Goal: Task Accomplishment & Management: Complete application form

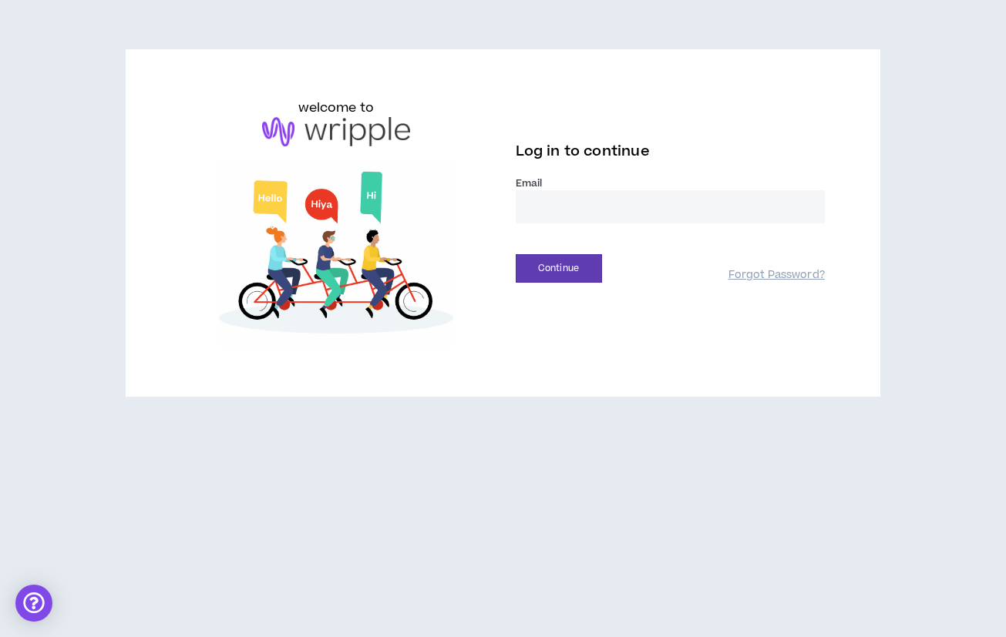
click at [549, 208] on input "email" at bounding box center [670, 206] width 309 height 33
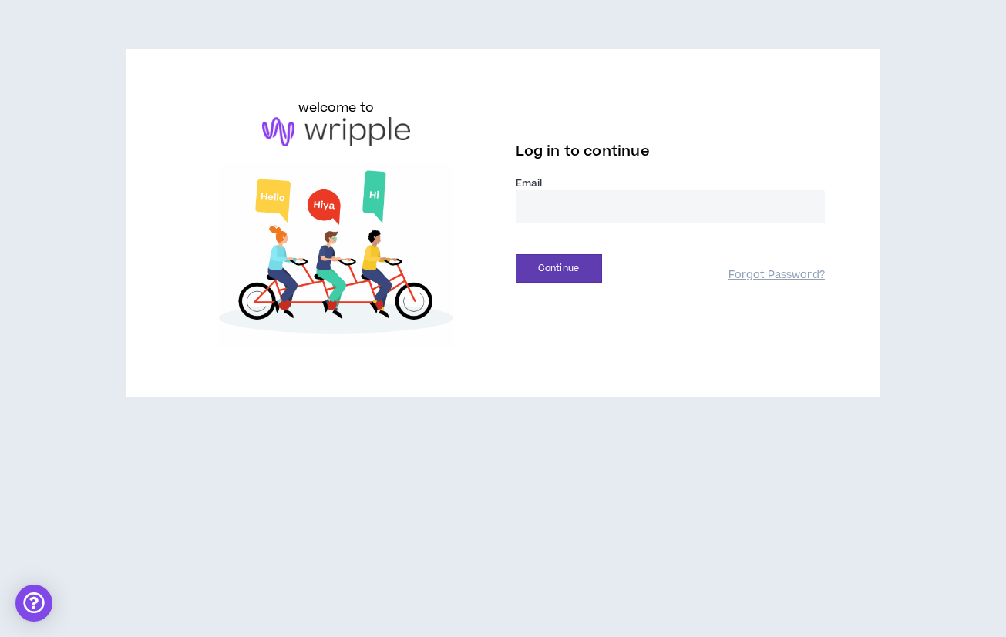
type input "**********"
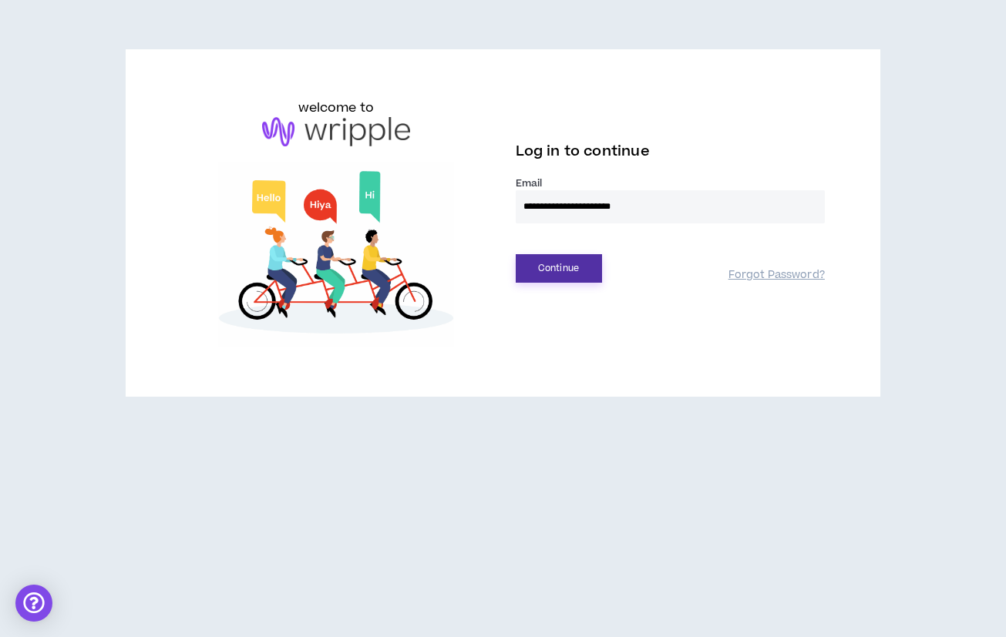
click at [587, 277] on button "Continue" at bounding box center [559, 268] width 86 height 29
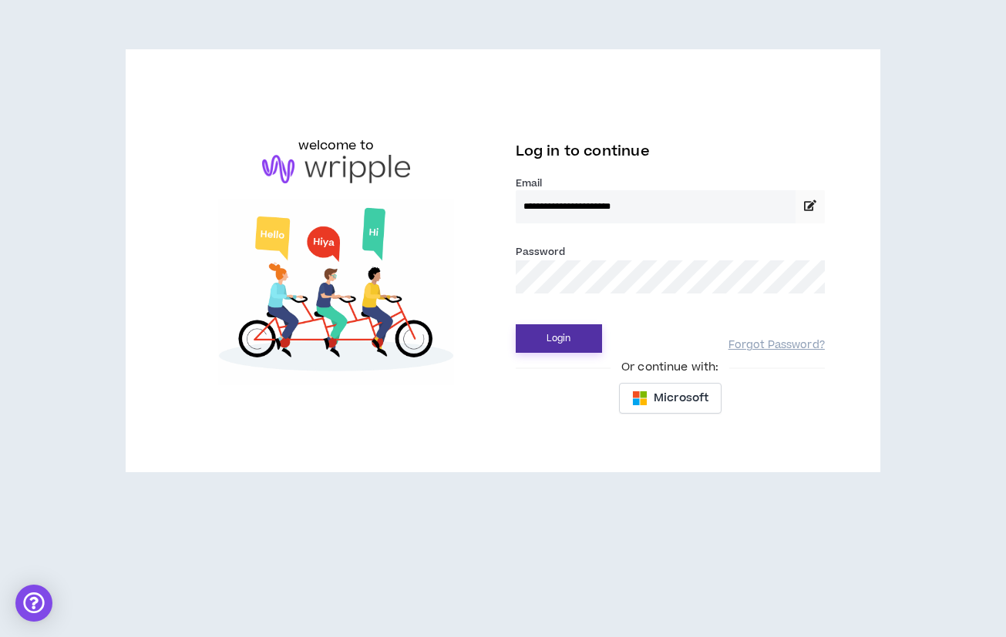
click at [568, 338] on button "Login" at bounding box center [559, 338] width 86 height 29
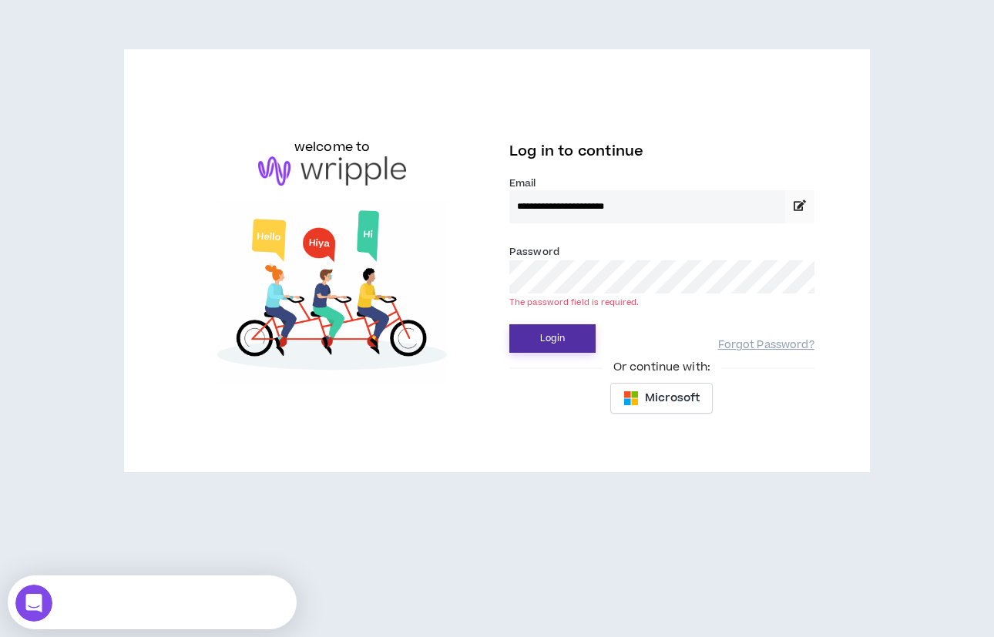
click at [557, 334] on button "Login" at bounding box center [552, 338] width 86 height 29
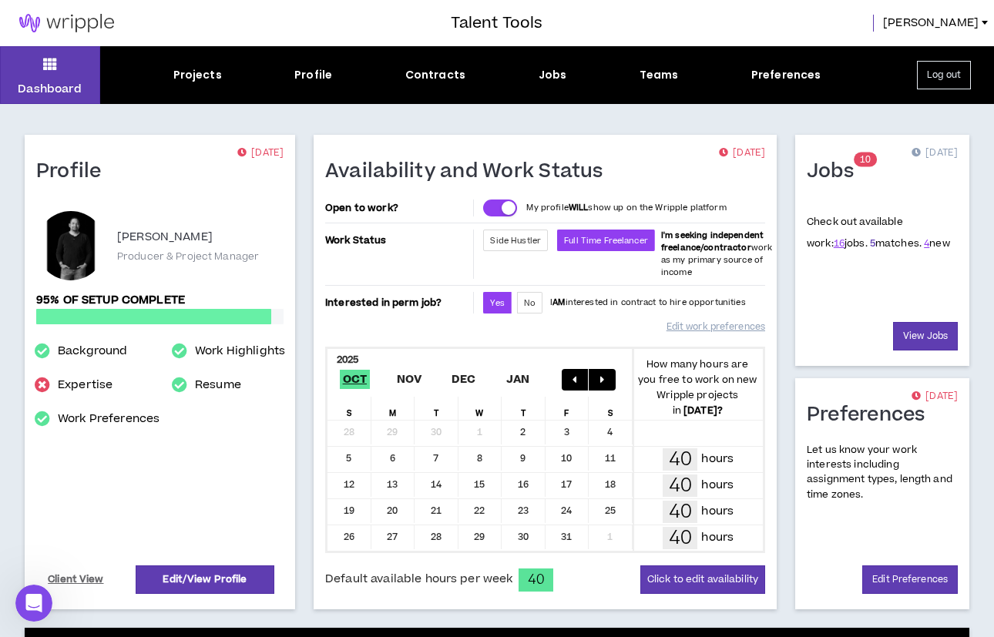
click at [870, 244] on link "5" at bounding box center [872, 244] width 5 height 14
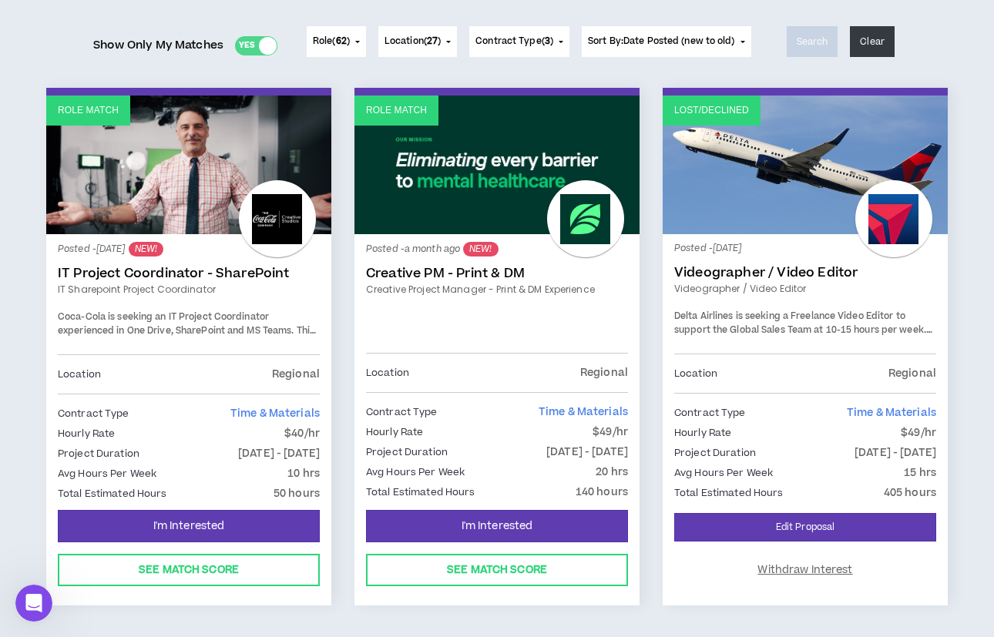
scroll to position [190, 0]
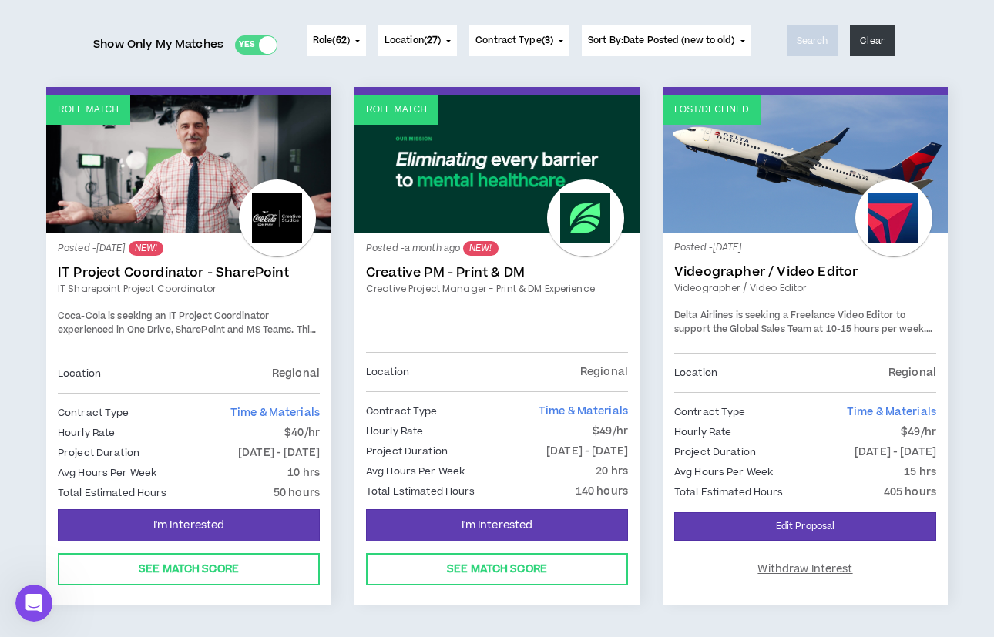
click at [252, 311] on span "Coca-Cola is seeking an IT Project Coordinator experienced in One Drive, ShareP…" at bounding box center [187, 343] width 258 height 67
click at [140, 200] on link "Role Match" at bounding box center [188, 164] width 285 height 139
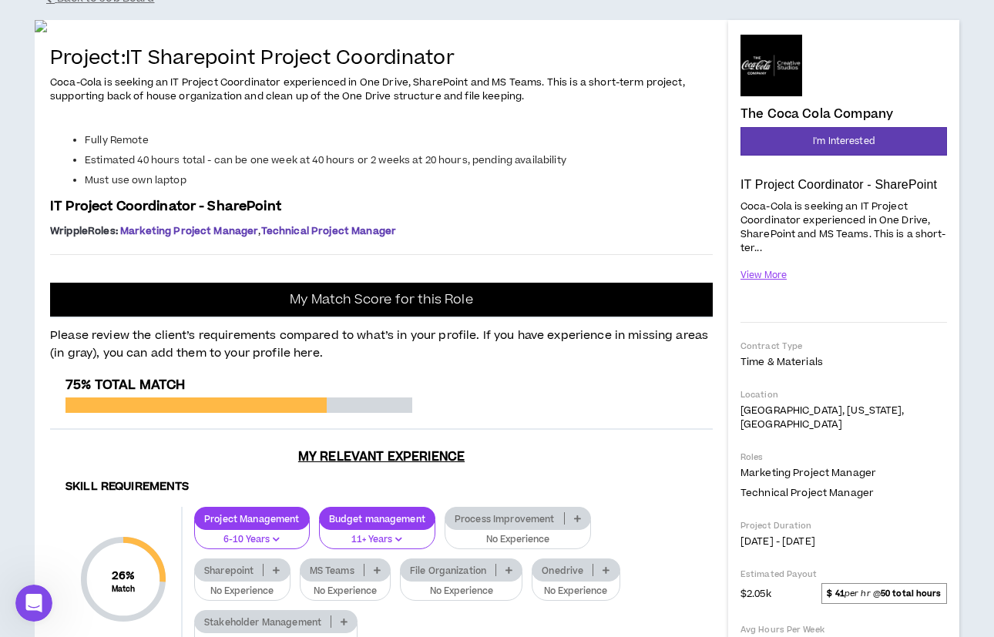
scroll to position [122, 0]
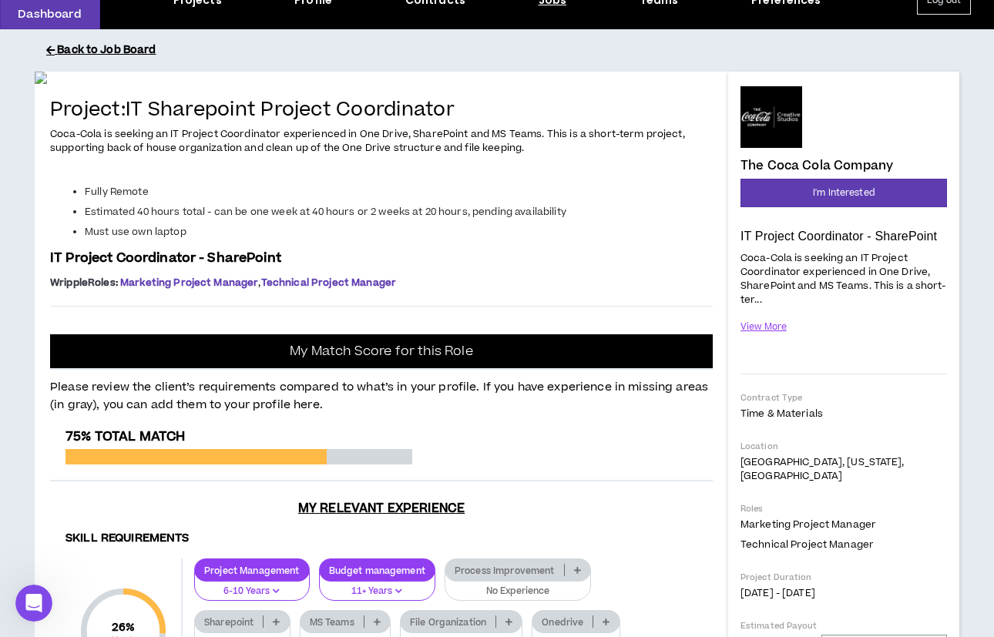
click at [106, 49] on button "Back to Job Board" at bounding box center [508, 50] width 925 height 27
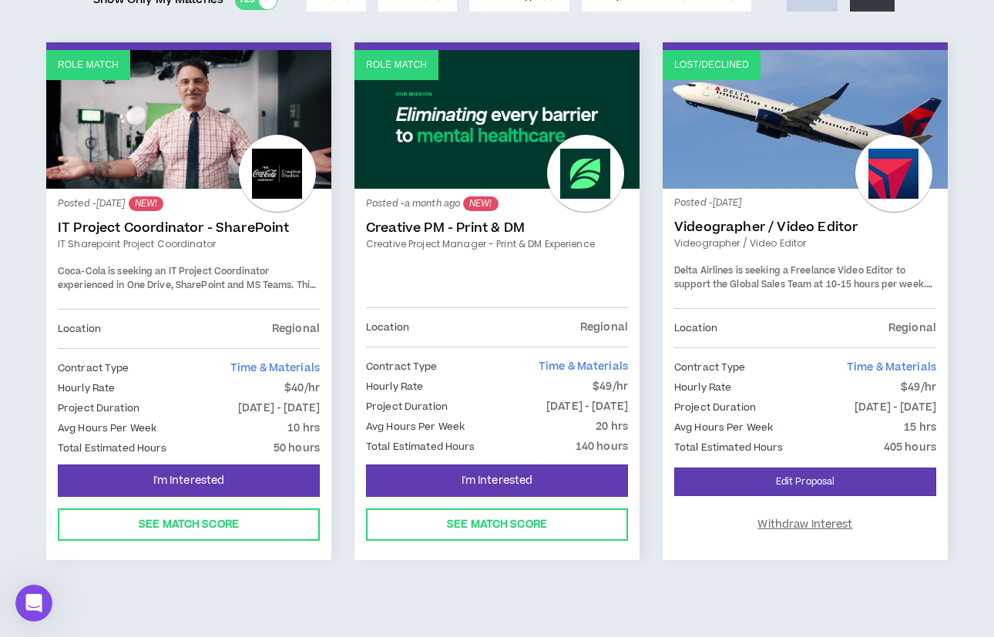
scroll to position [237, 0]
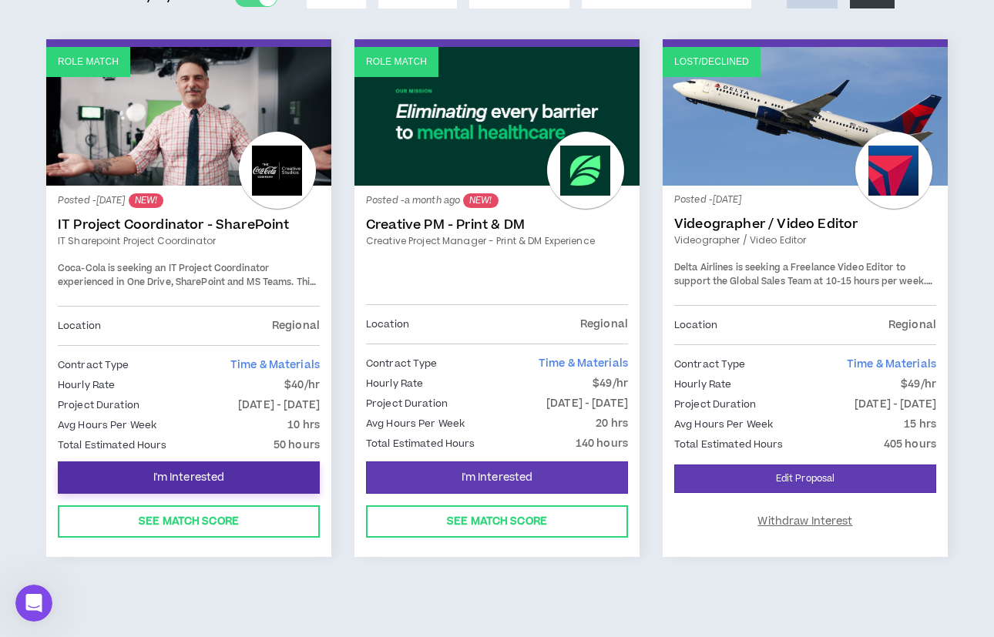
click at [200, 474] on span "I'm Interested" at bounding box center [189, 478] width 72 height 15
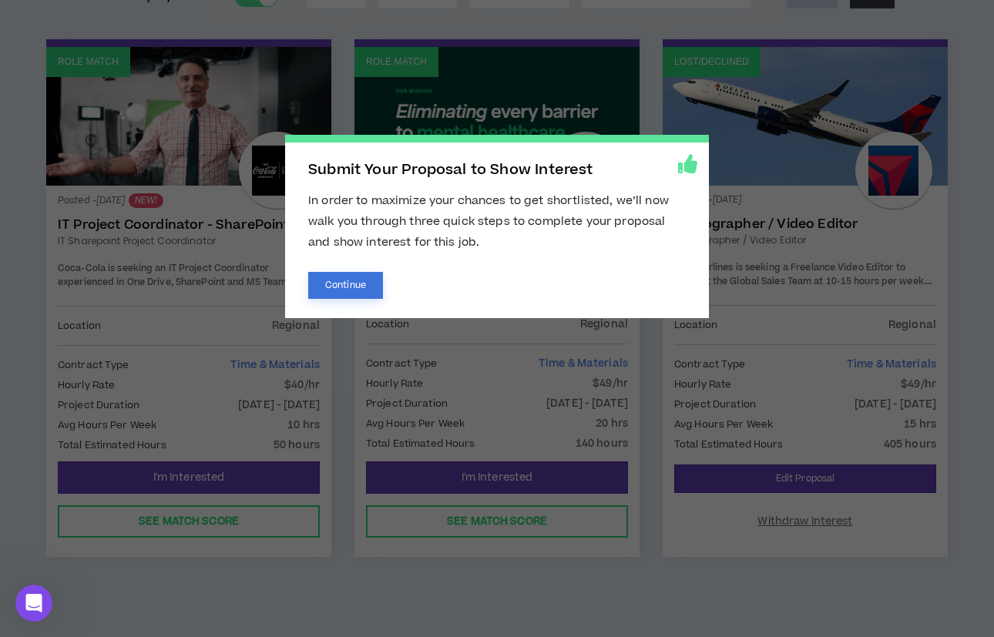
click at [346, 283] on button "Continue" at bounding box center [345, 285] width 75 height 27
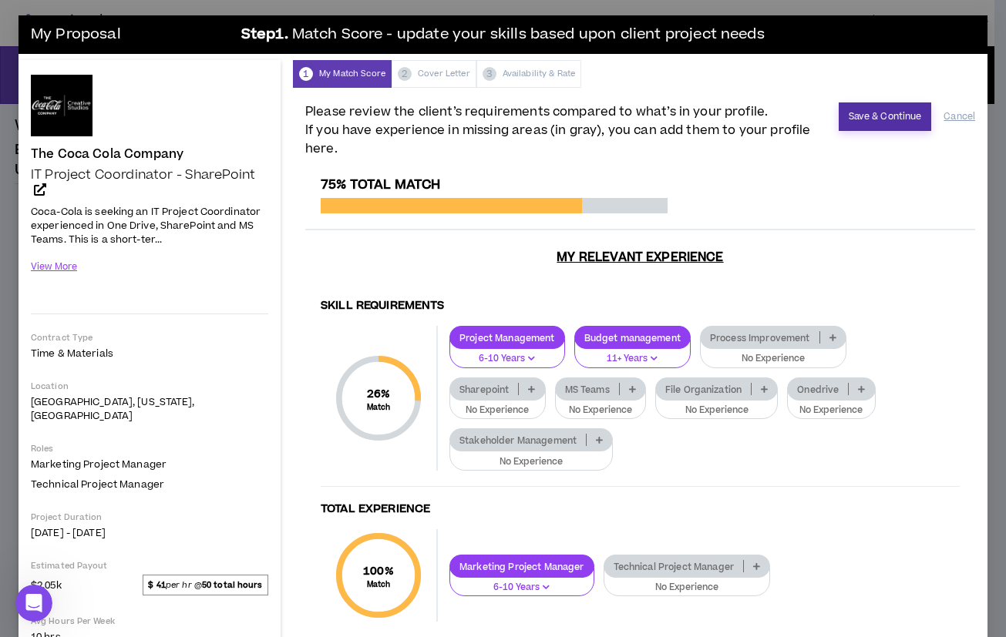
click at [858, 113] on button "Save & Continue" at bounding box center [884, 116] width 93 height 29
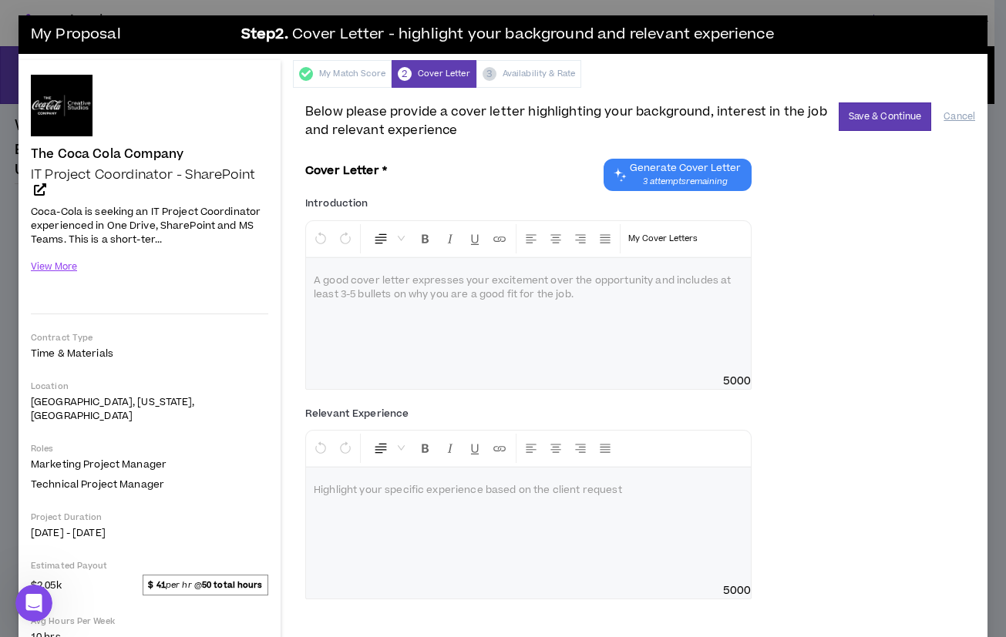
click at [686, 173] on span "Generate Cover Letter" at bounding box center [685, 168] width 111 height 12
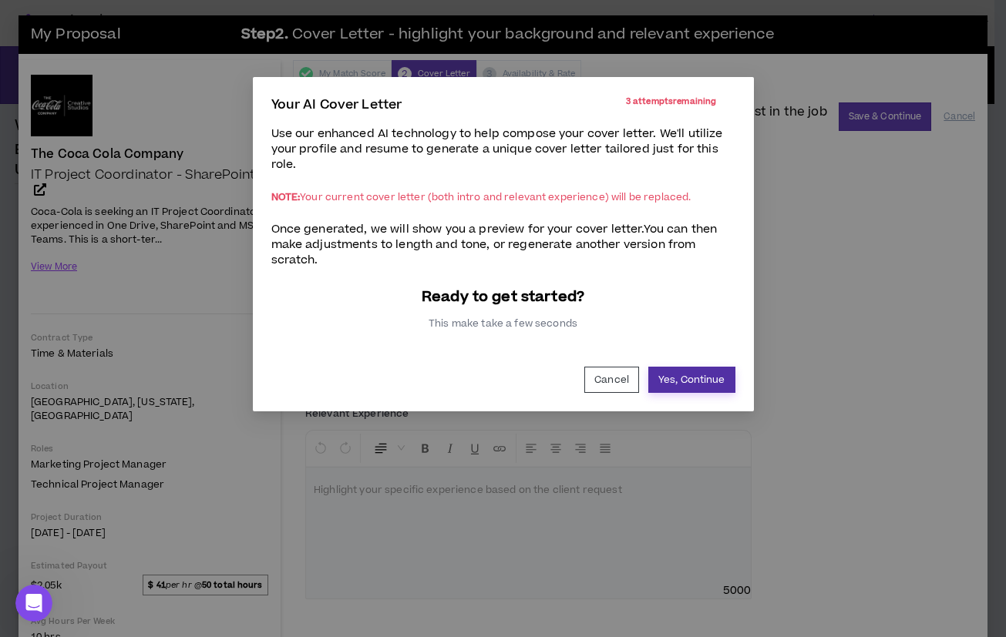
click at [689, 381] on button "Yes, Continue" at bounding box center [691, 380] width 87 height 26
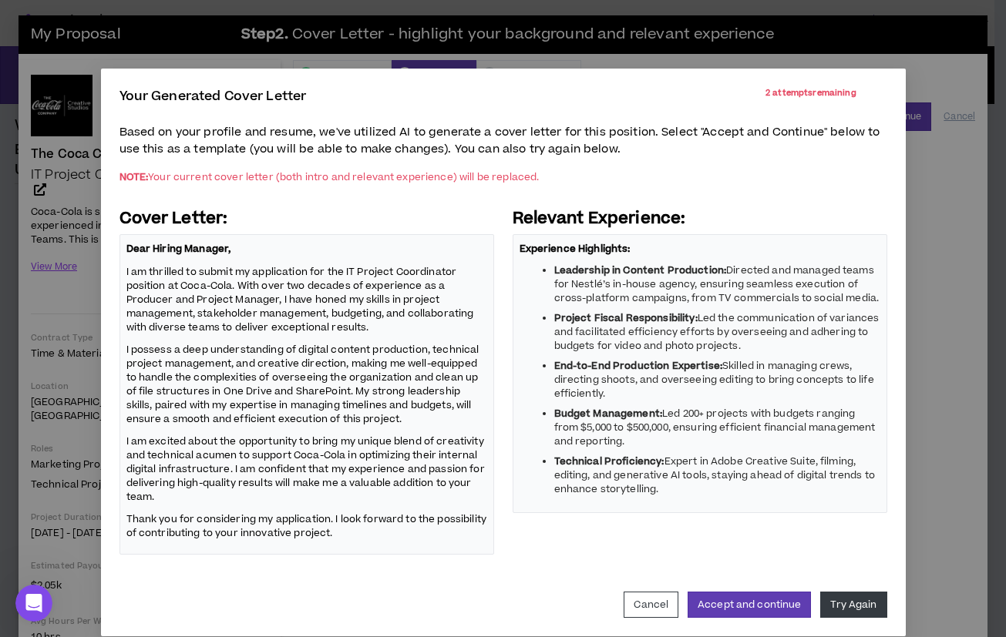
scroll to position [17, 0]
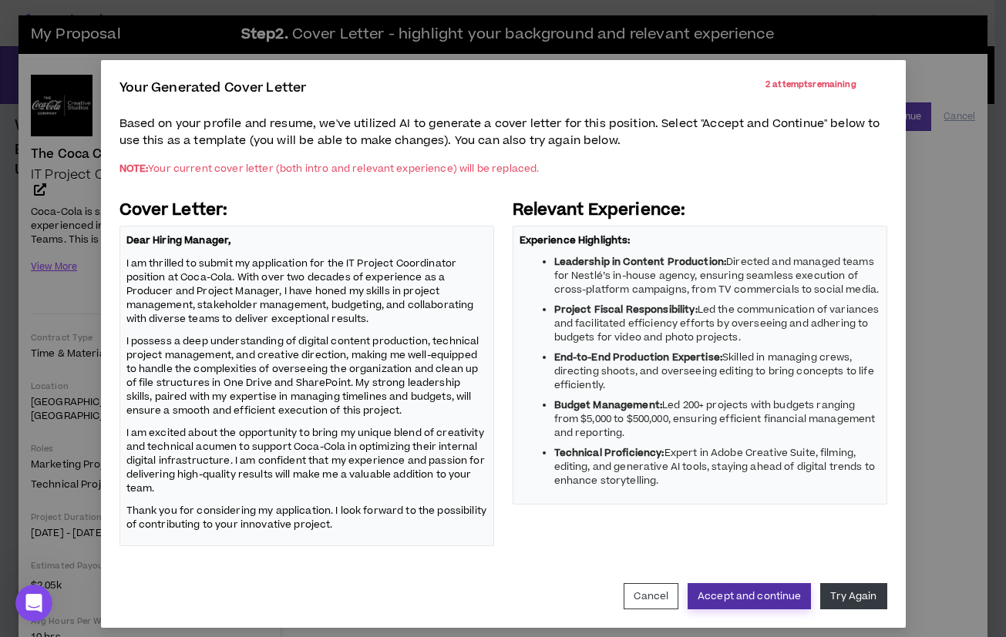
click at [736, 593] on button "Accept and continue" at bounding box center [748, 596] width 123 height 26
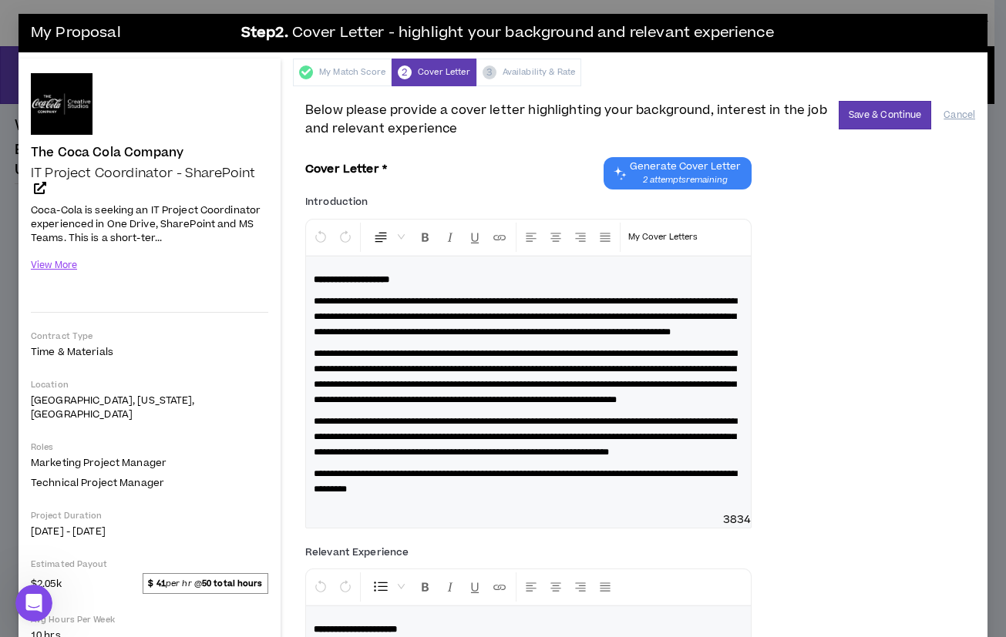
scroll to position [0, 0]
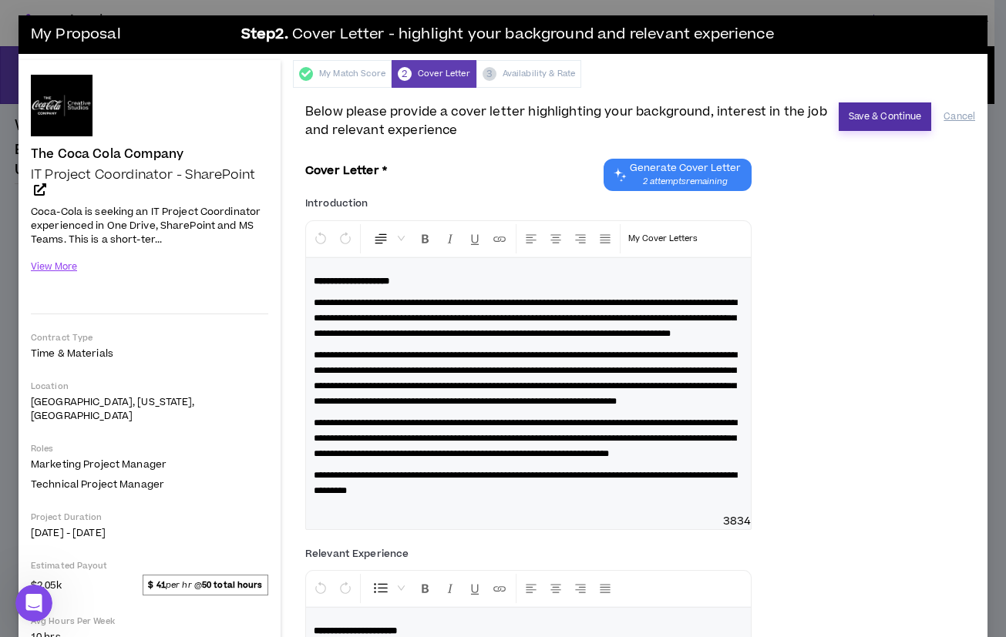
click at [858, 116] on button "Save & Continue" at bounding box center [884, 116] width 93 height 29
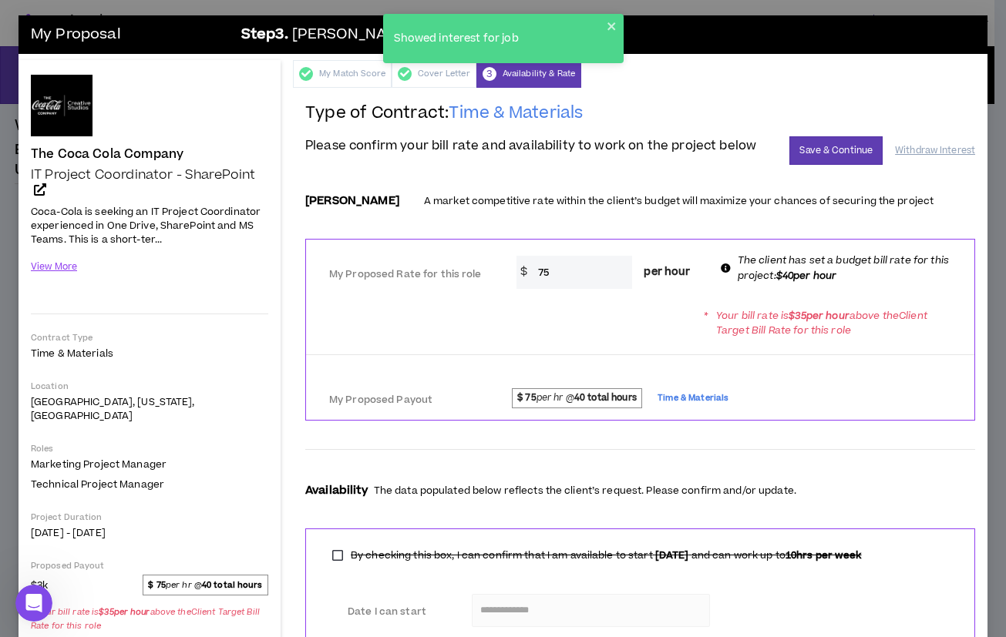
drag, startPoint x: 552, startPoint y: 269, endPoint x: 524, endPoint y: 269, distance: 27.7
click at [524, 269] on div "$ 75 per hour" at bounding box center [609, 272] width 186 height 33
type input "41"
click at [636, 338] on div "* Your bill rate is $ 35 per hour above the Client Target Bill Rate for this ro…" at bounding box center [640, 322] width 668 height 43
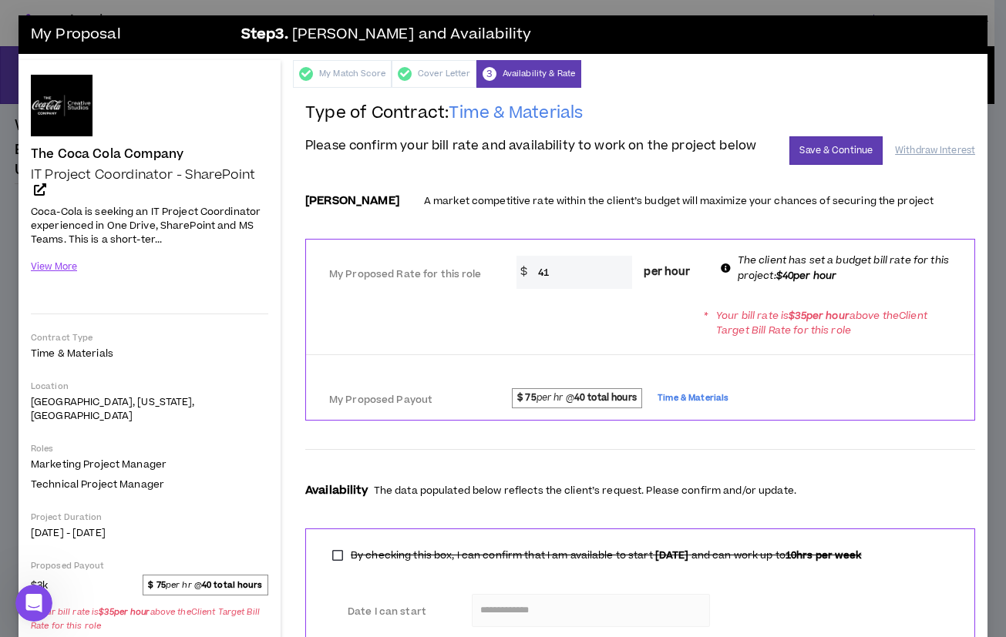
click at [716, 330] on p "Your bill rate is $ 35 per hour above the Client Target Bill Rate for this role" at bounding box center [838, 323] width 244 height 29
click at [602, 398] on strong "40 total hours" at bounding box center [605, 397] width 62 height 13
click at [680, 352] on div at bounding box center [640, 354] width 668 height 13
click at [795, 156] on button "Save & Continue" at bounding box center [835, 150] width 93 height 29
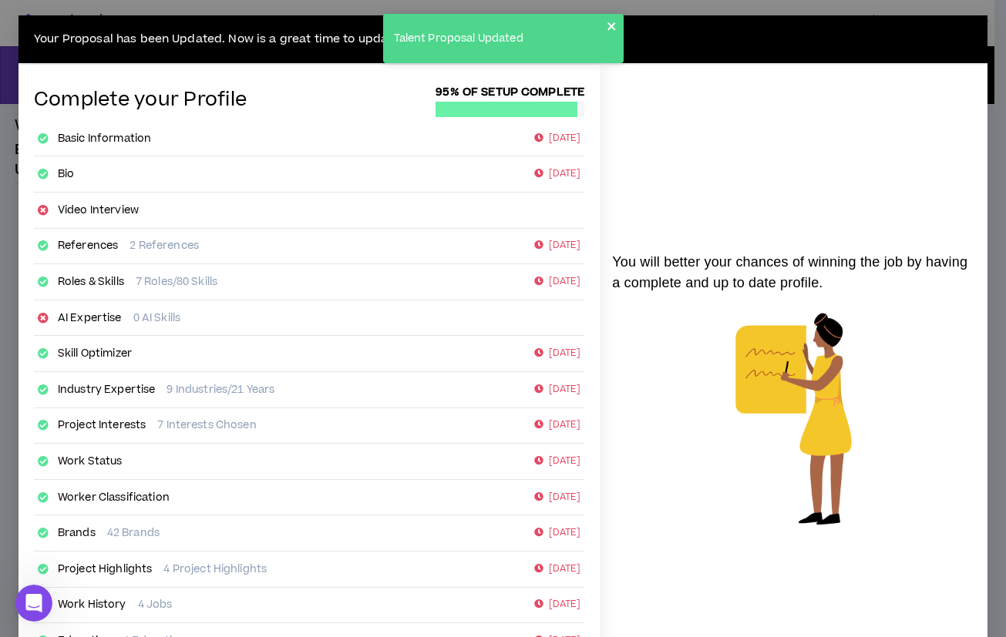
click at [610, 21] on icon "close" at bounding box center [611, 26] width 11 height 12
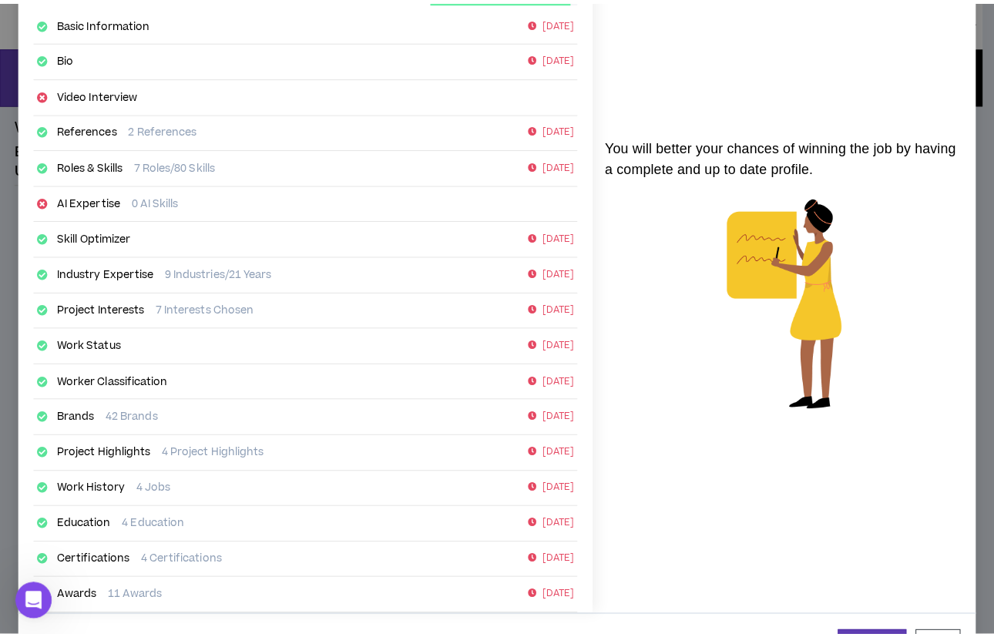
scroll to position [173, 0]
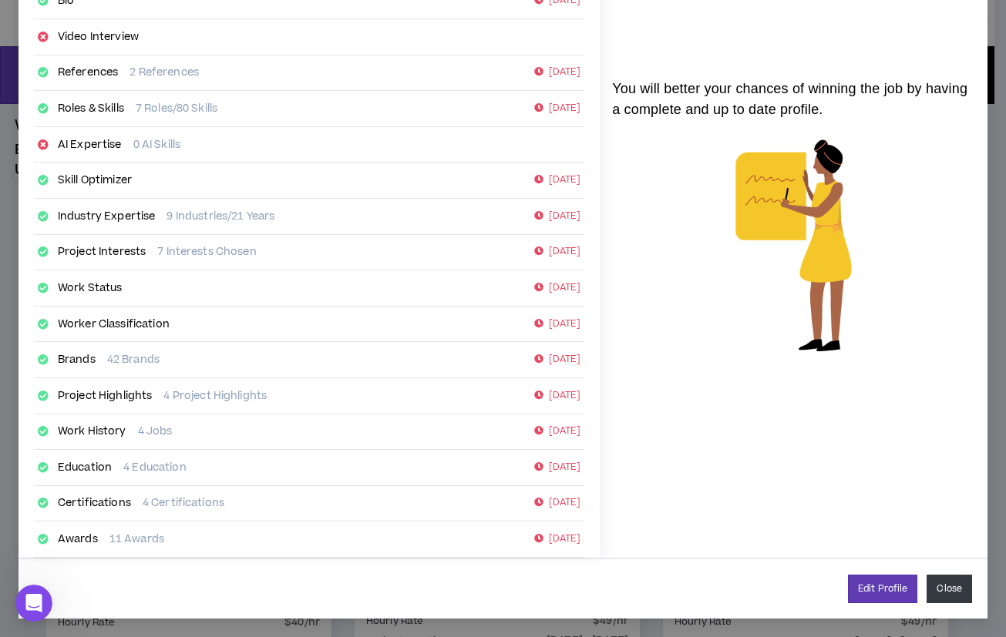
click at [936, 579] on button "Close" at bounding box center [948, 589] width 45 height 29
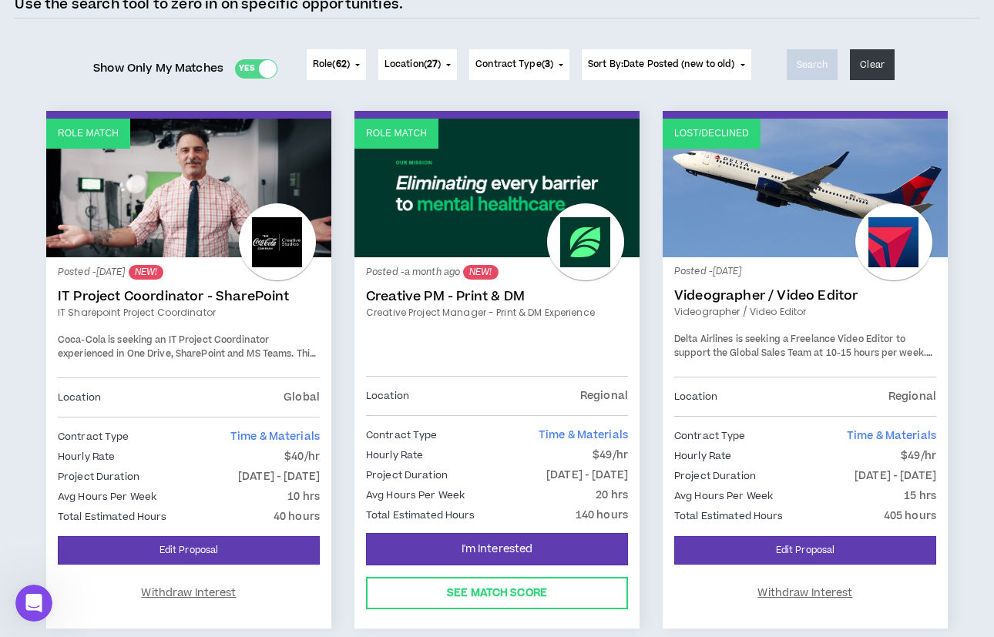
scroll to position [171, 0]
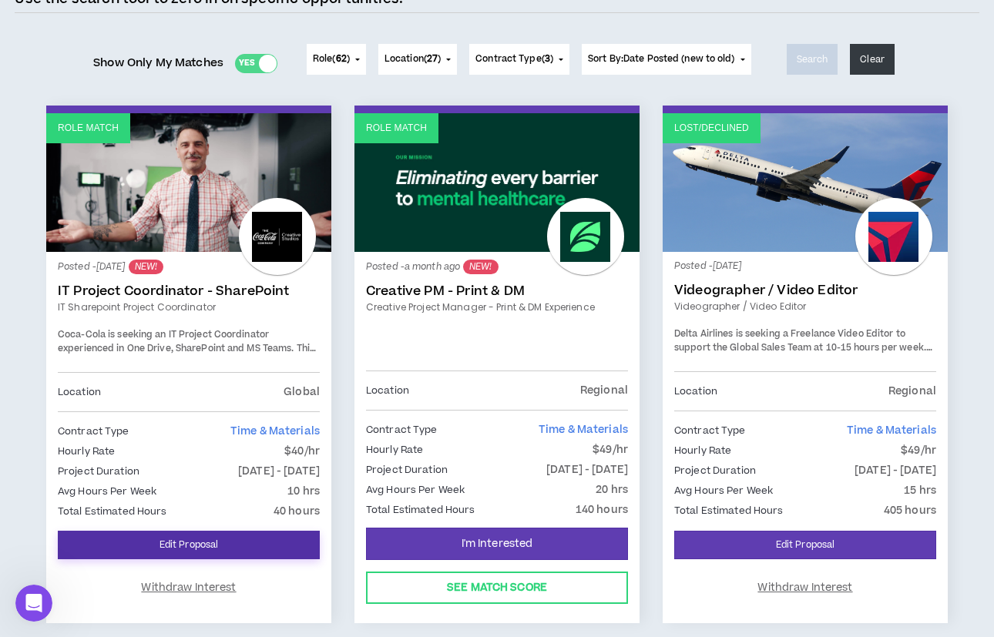
click at [197, 543] on link "Edit Proposal" at bounding box center [189, 545] width 262 height 29
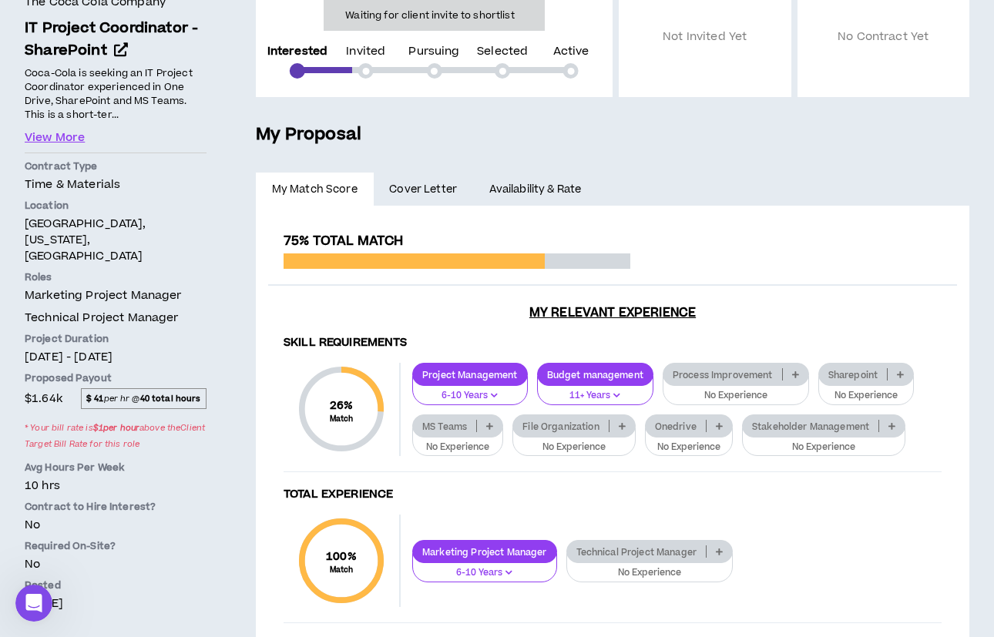
scroll to position [219, 0]
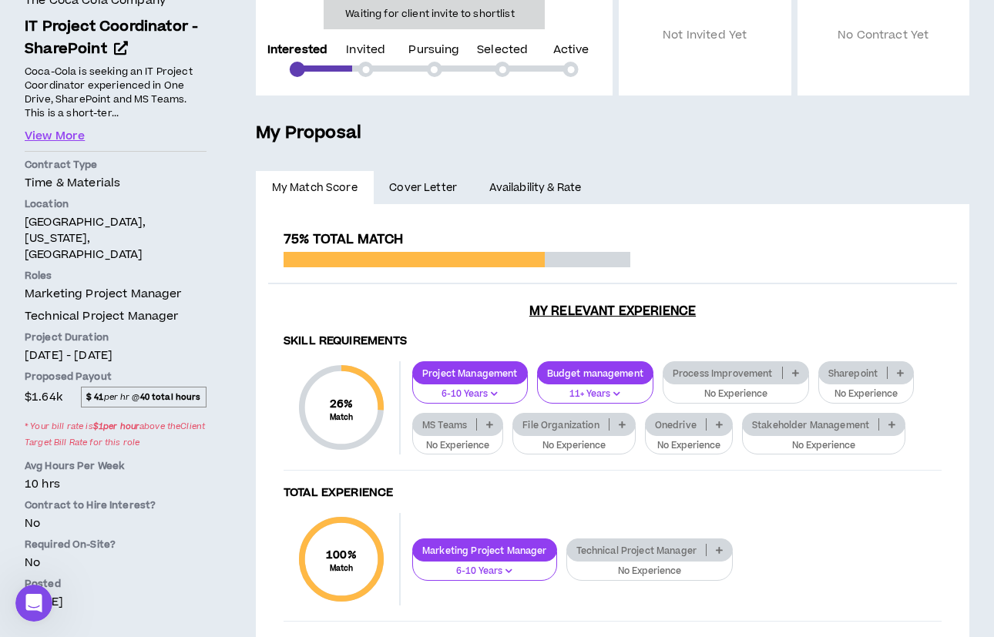
click at [107, 387] on span "$ 41 per hr @ 40 total hours" at bounding box center [144, 397] width 126 height 20
click at [106, 387] on span "$ 41 per hr @ 40 total hours" at bounding box center [144, 397] width 126 height 20
click at [69, 387] on span "$1.64k $ 41 per hr @ 40 total hours * Your bill rate is $ 1 per hour above the …" at bounding box center [116, 422] width 190 height 70
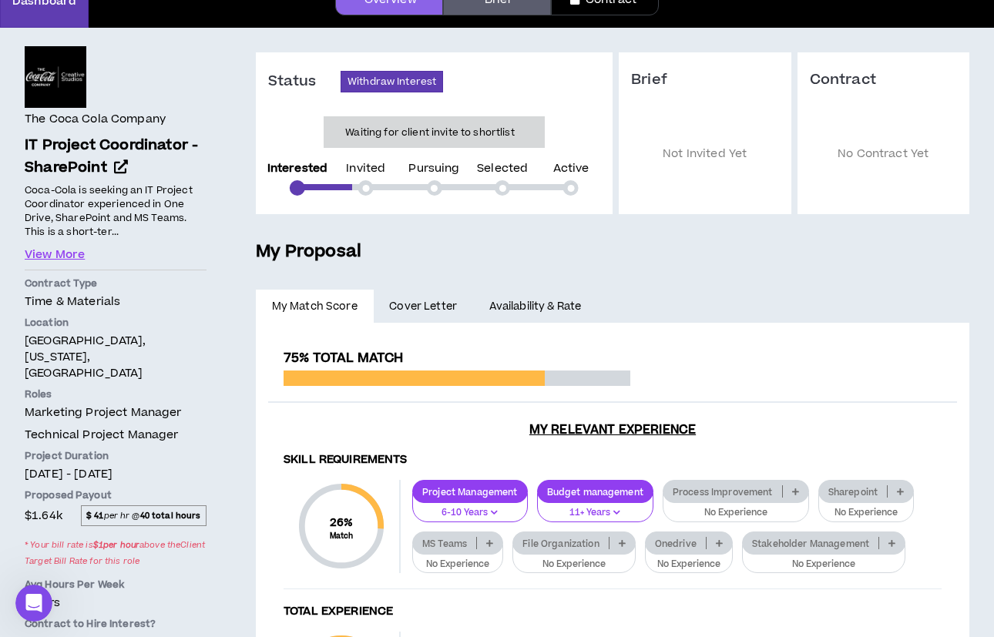
scroll to position [0, 0]
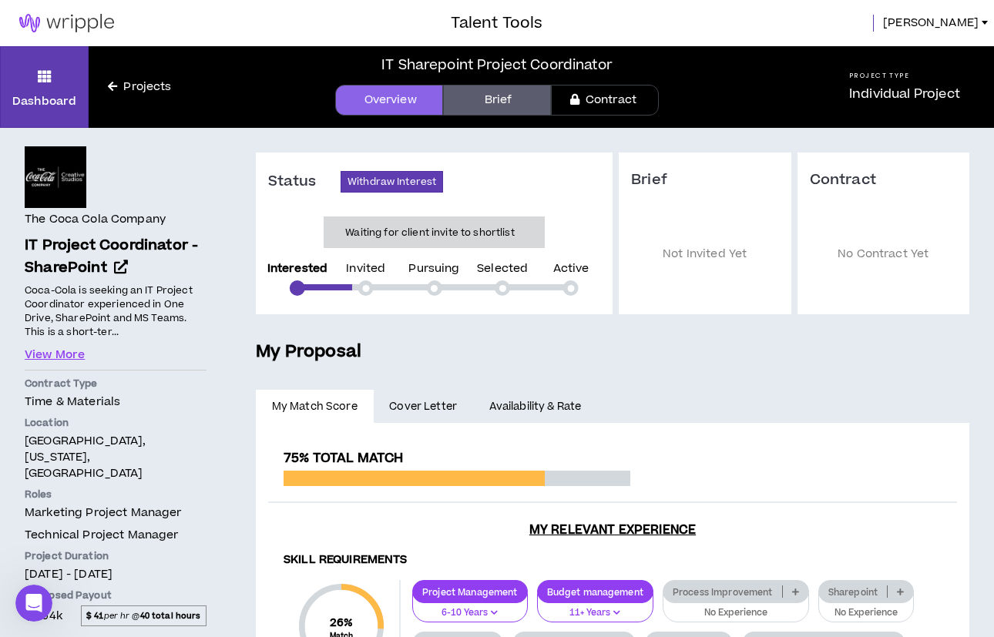
click at [502, 105] on link "Brief" at bounding box center [497, 100] width 108 height 31
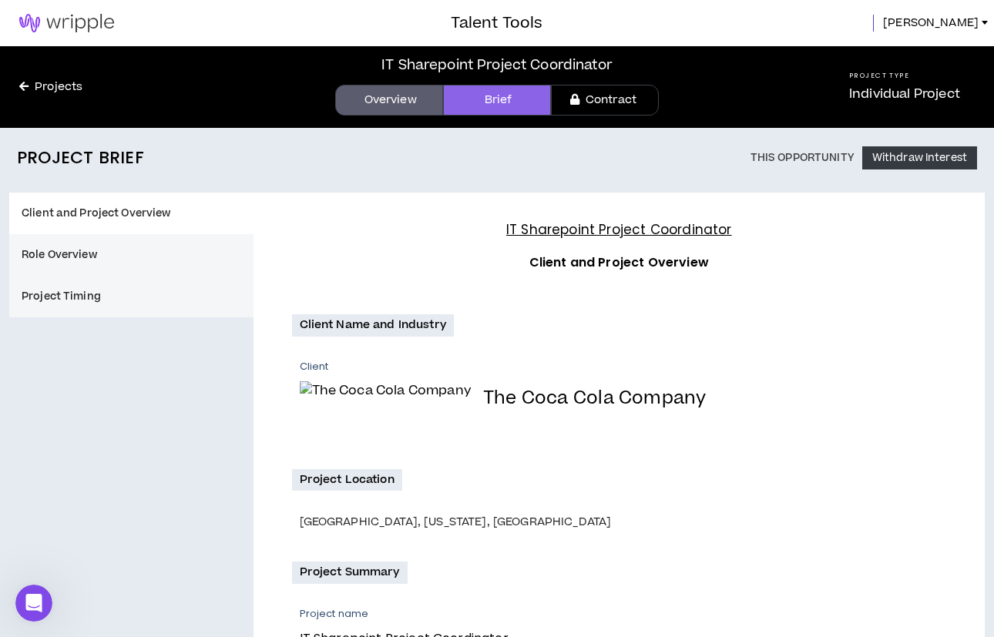
click at [404, 99] on link "Overview" at bounding box center [389, 100] width 108 height 31
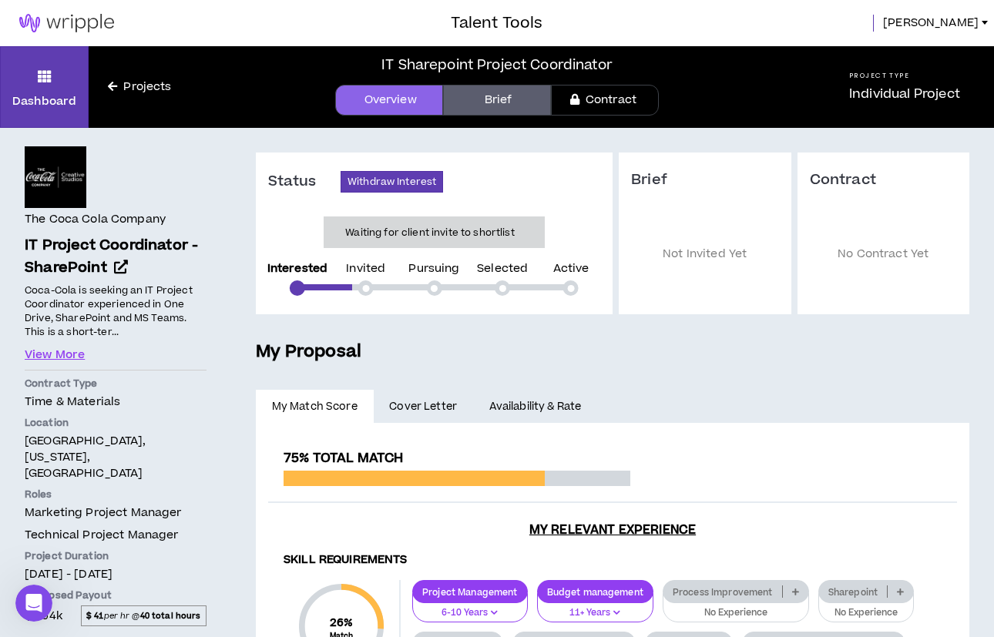
click at [373, 285] on div "Invited" at bounding box center [365, 280] width 39 height 32
click at [498, 409] on link "Availability & Rate" at bounding box center [535, 407] width 124 height 34
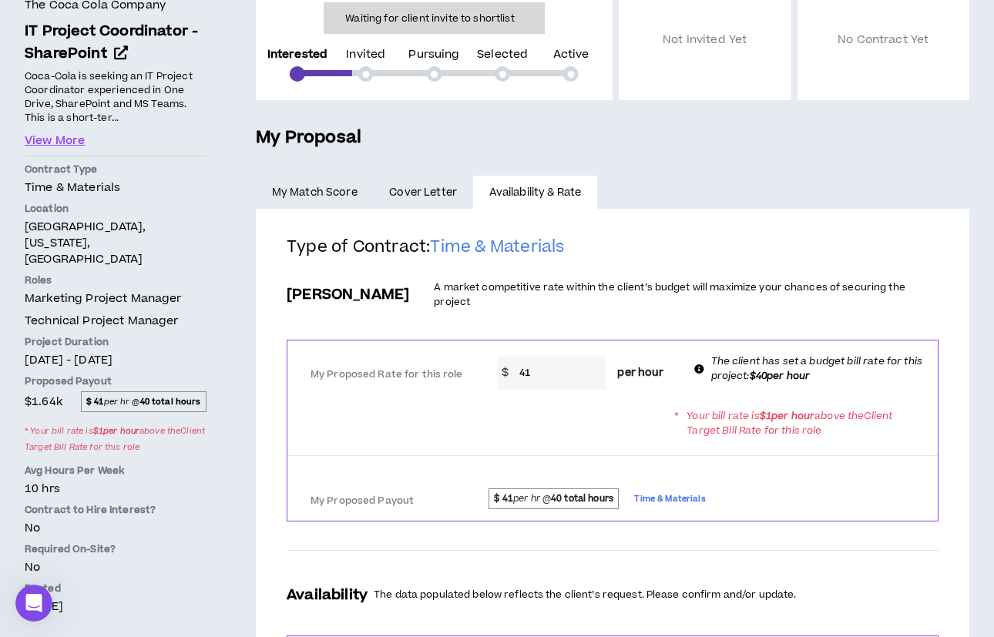
scroll to position [228, 0]
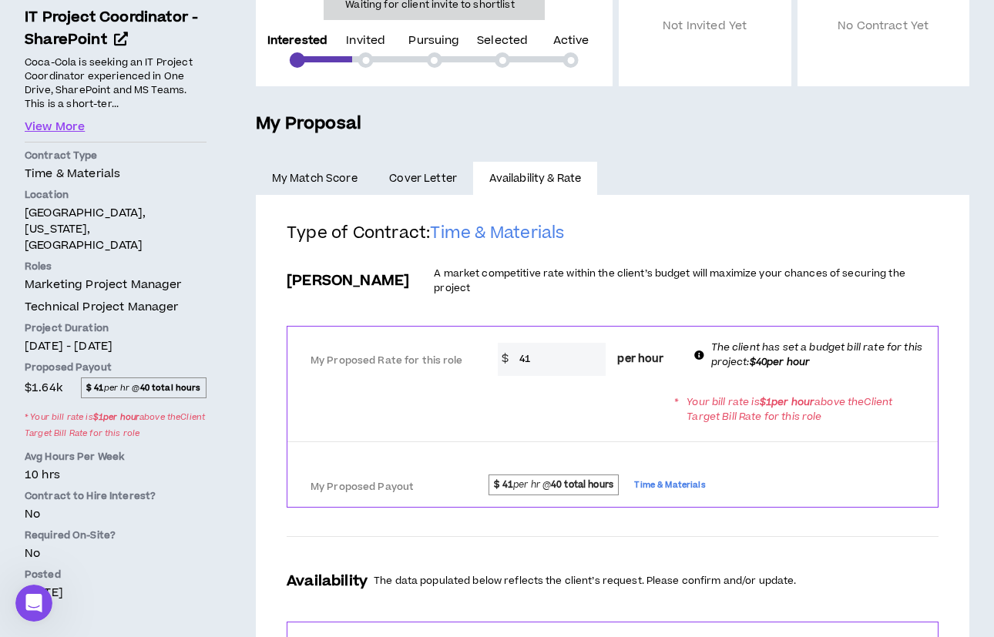
click at [551, 350] on input "41" at bounding box center [559, 359] width 95 height 33
type input "40"
click at [559, 432] on div at bounding box center [612, 446] width 650 height 29
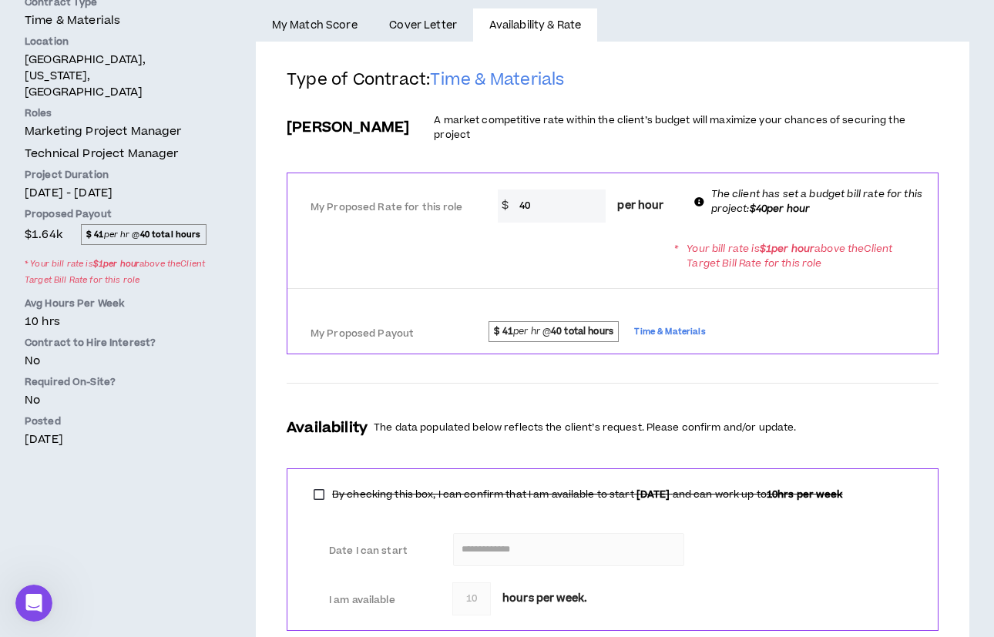
scroll to position [469, 0]
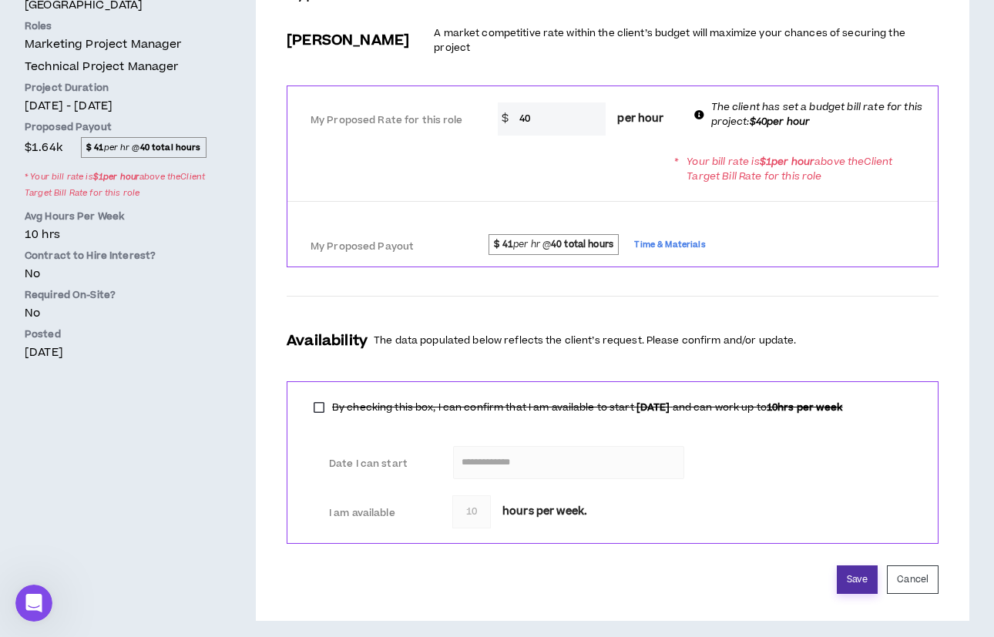
click at [852, 577] on button "Save" at bounding box center [857, 580] width 41 height 29
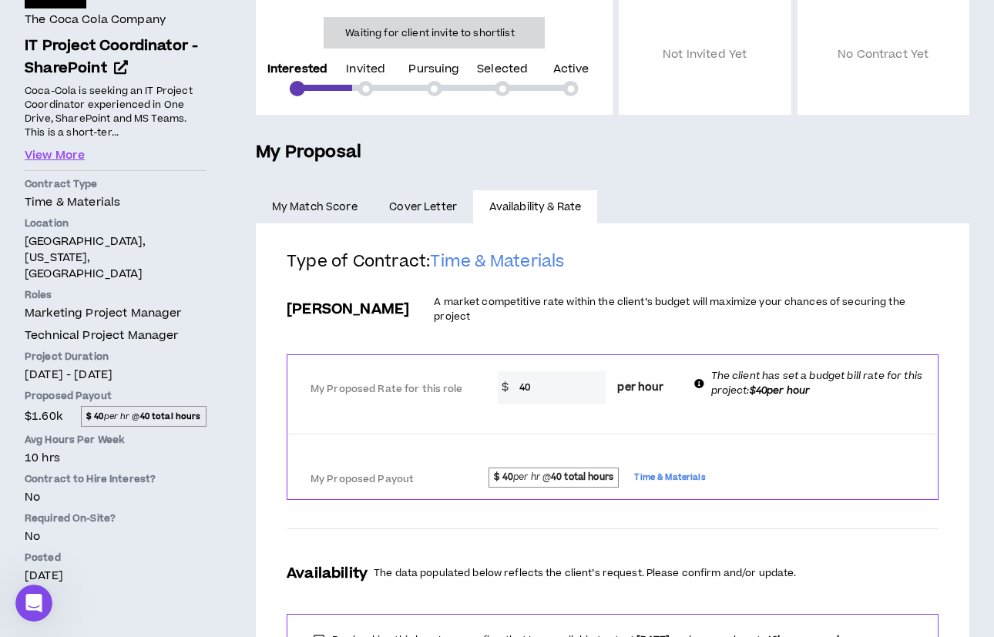
scroll to position [0, 0]
